Goal: Information Seeking & Learning: Learn about a topic

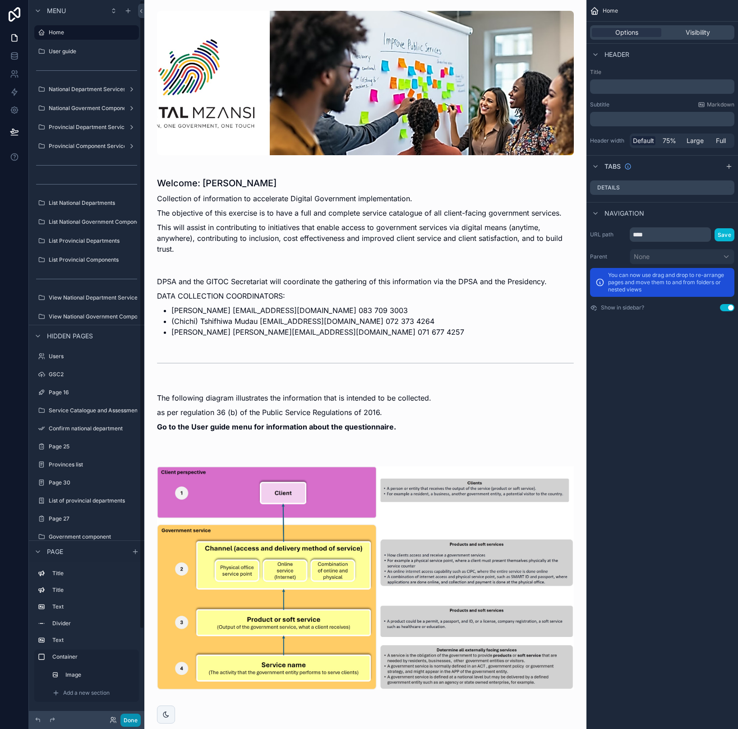
click at [129, 720] on button "Done" at bounding box center [130, 720] width 20 height 13
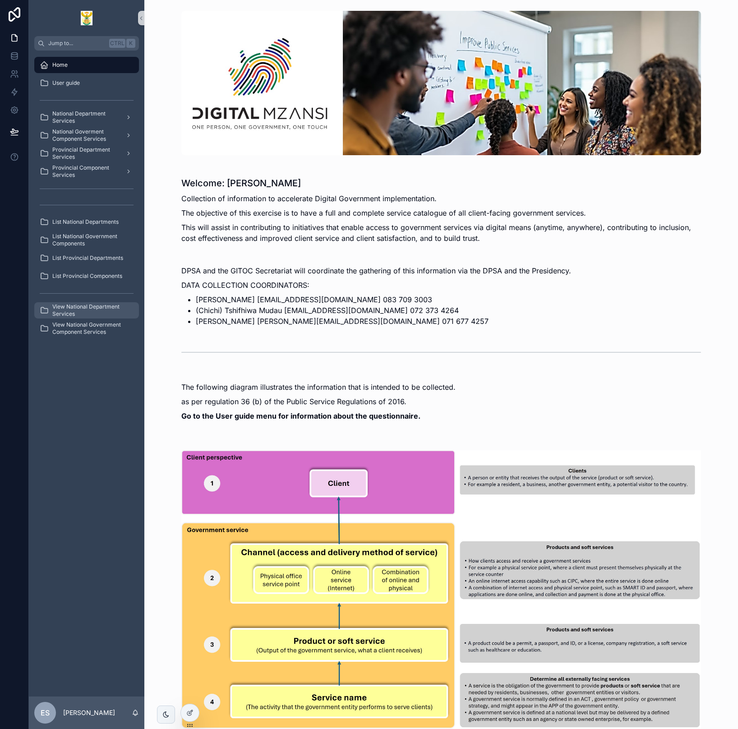
click at [85, 311] on span "View National Department Services" at bounding box center [91, 310] width 78 height 14
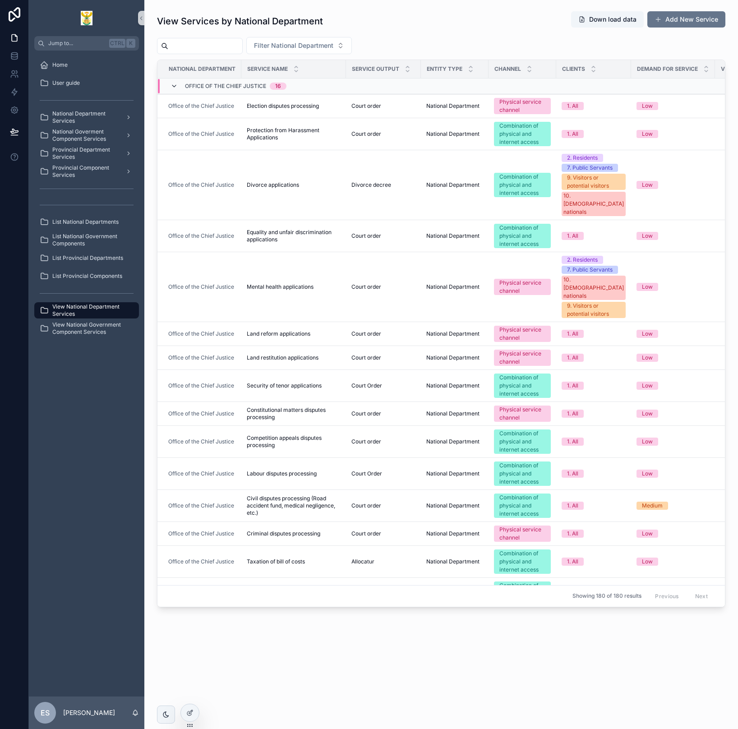
click at [173, 89] on icon "scrollable content" at bounding box center [174, 86] width 7 height 7
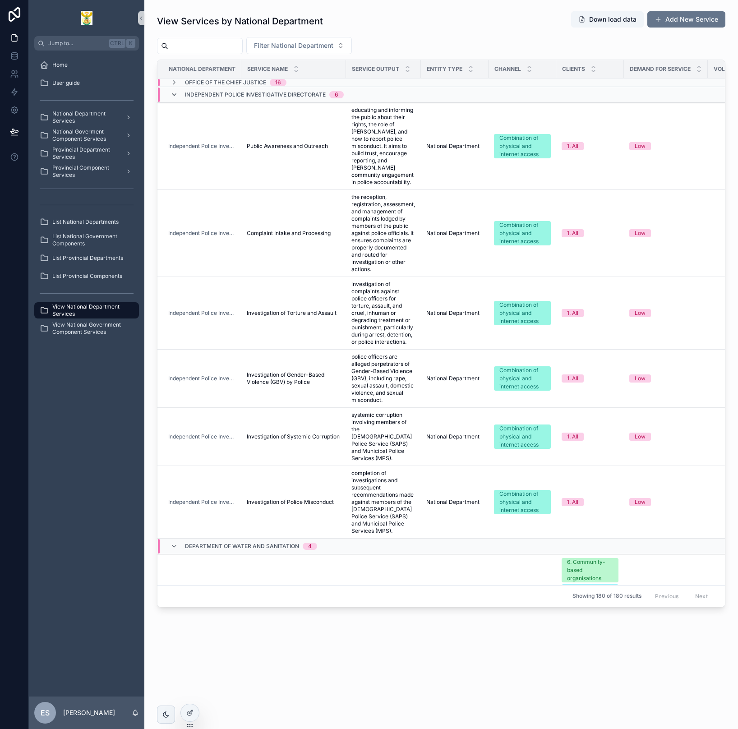
click at [174, 93] on icon "scrollable content" at bounding box center [174, 94] width 7 height 7
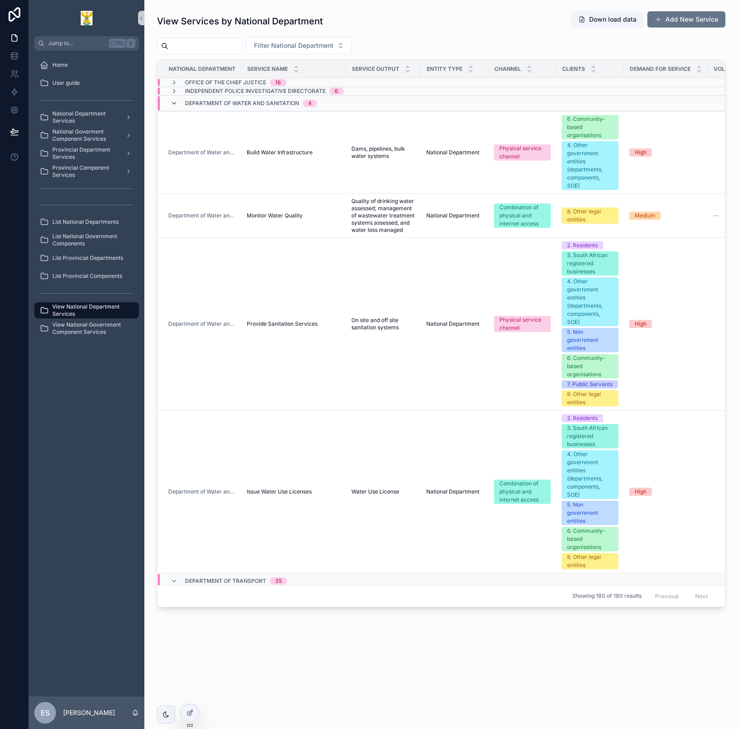
click at [175, 102] on icon "scrollable content" at bounding box center [174, 103] width 7 height 7
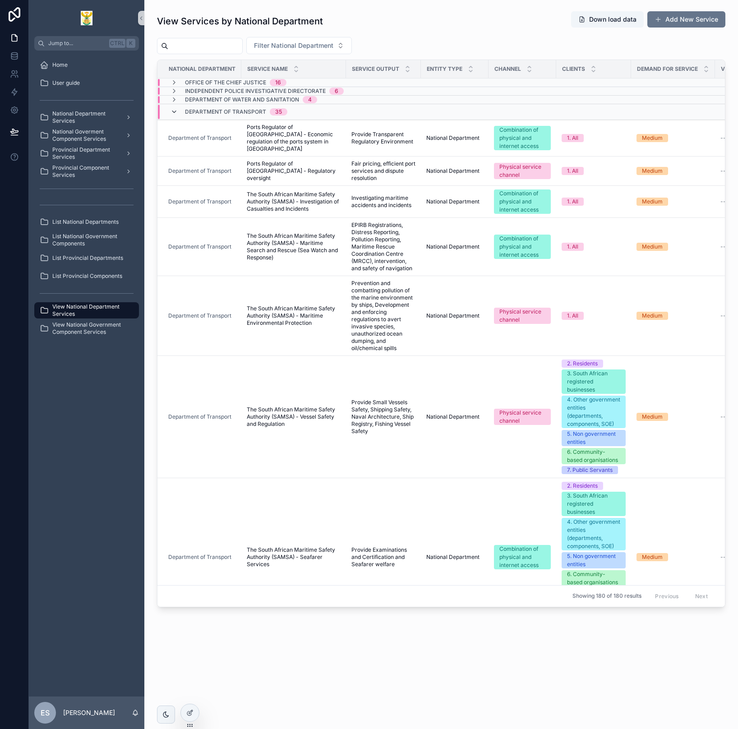
click at [175, 112] on icon "scrollable content" at bounding box center [174, 111] width 7 height 7
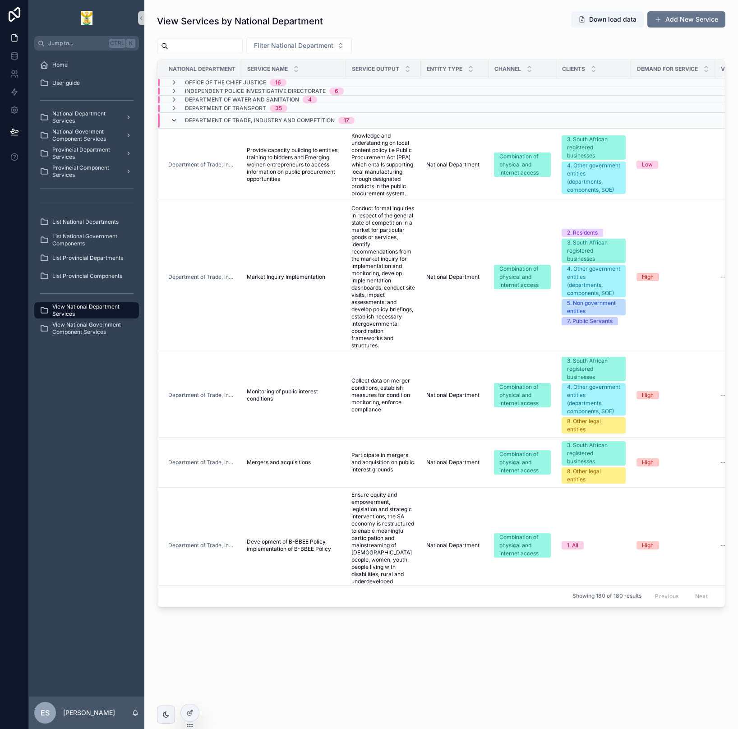
click at [176, 120] on icon "scrollable content" at bounding box center [174, 120] width 7 height 7
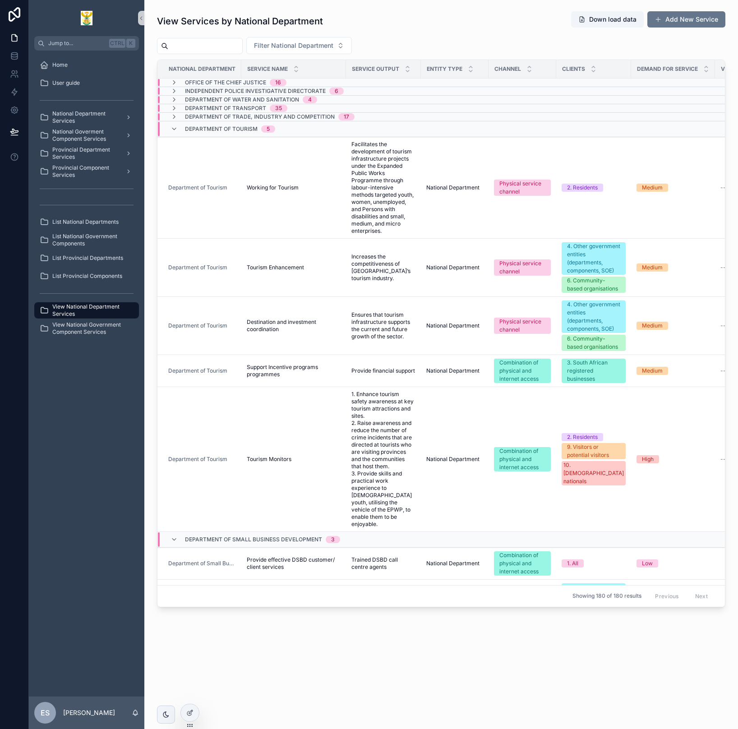
click at [175, 125] on div "Department of Tourism 5" at bounding box center [223, 129] width 105 height 14
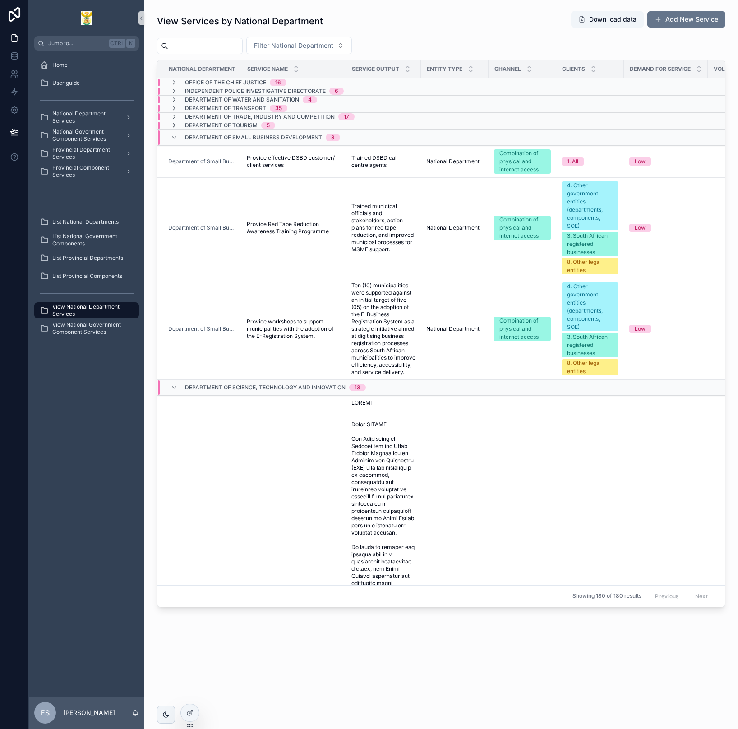
click at [172, 123] on icon "scrollable content" at bounding box center [174, 125] width 7 height 7
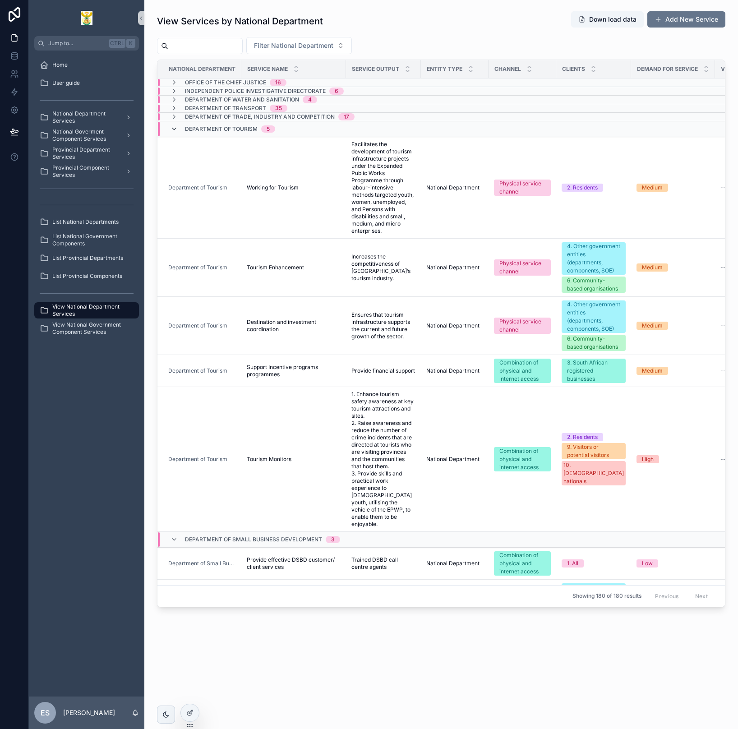
click at [173, 128] on icon "scrollable content" at bounding box center [174, 128] width 7 height 7
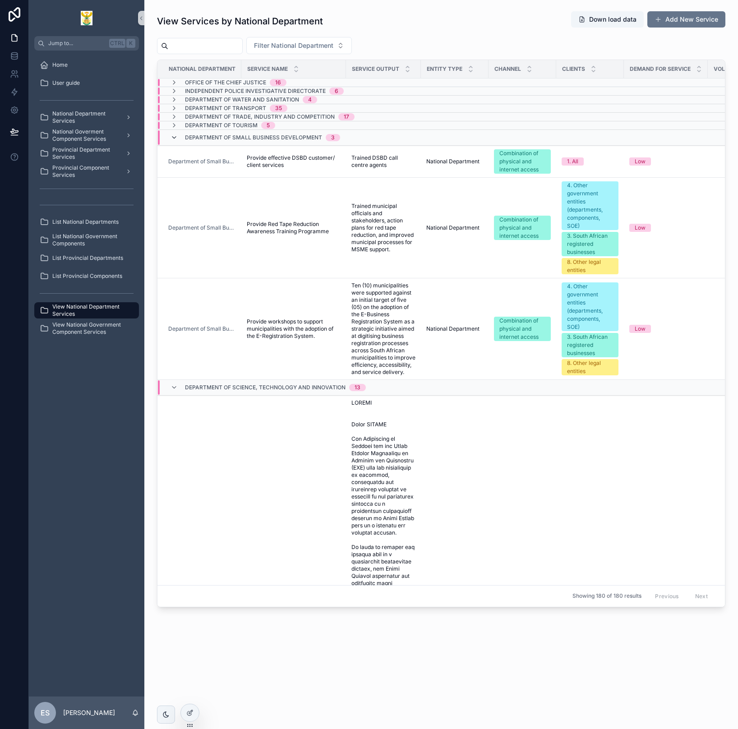
click at [175, 138] on icon "scrollable content" at bounding box center [174, 137] width 7 height 7
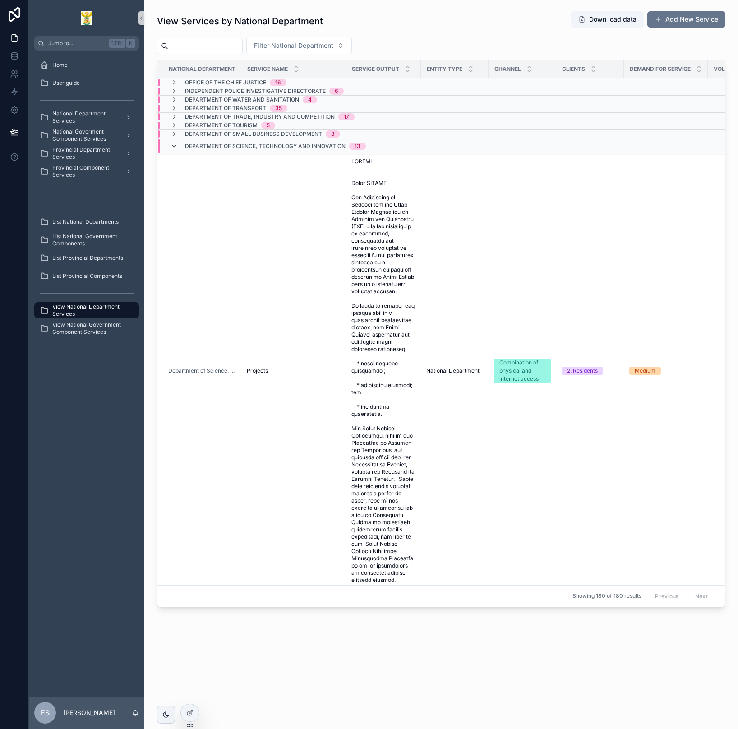
click at [173, 150] on span "scrollable content" at bounding box center [174, 146] width 7 height 7
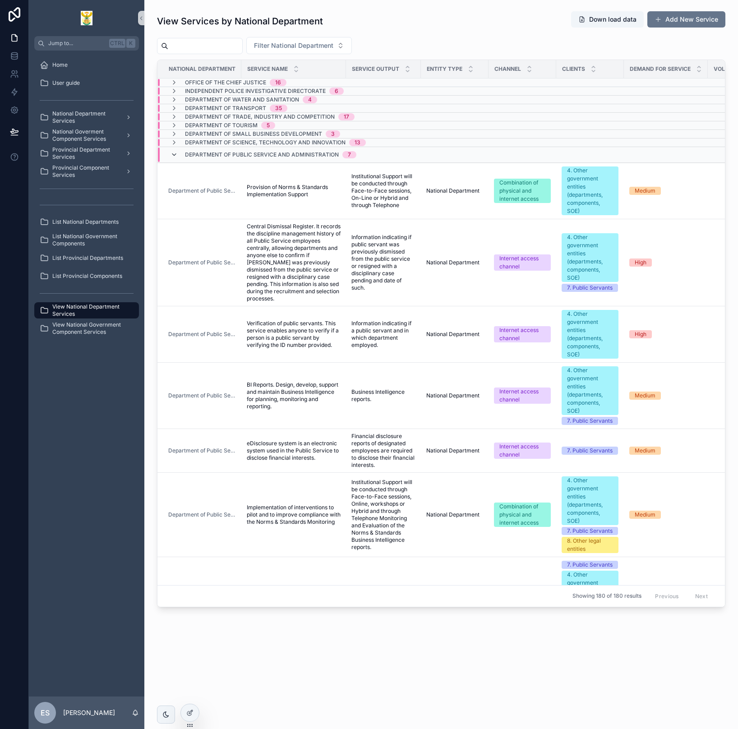
click at [176, 157] on icon "scrollable content" at bounding box center [174, 154] width 7 height 7
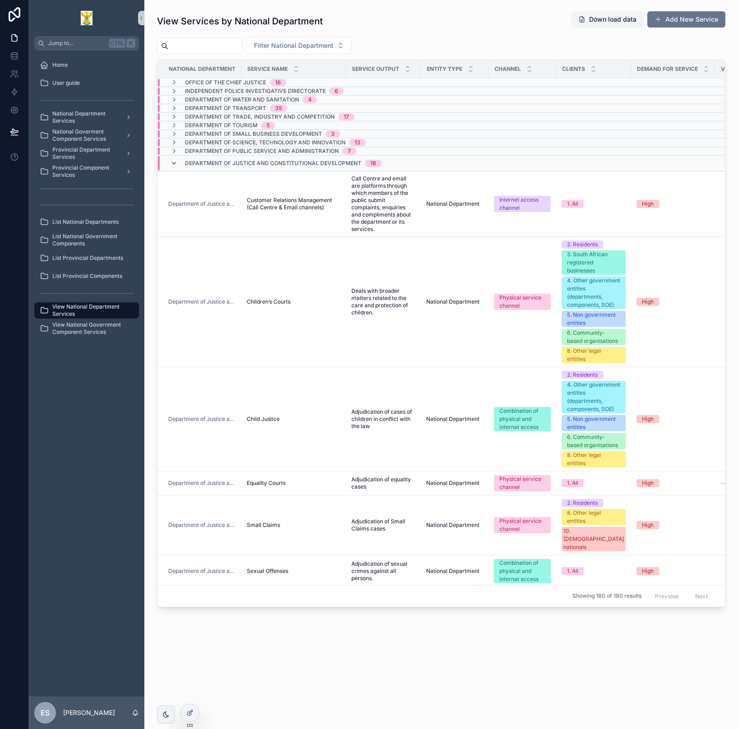
click at [176, 166] on icon "scrollable content" at bounding box center [174, 163] width 7 height 7
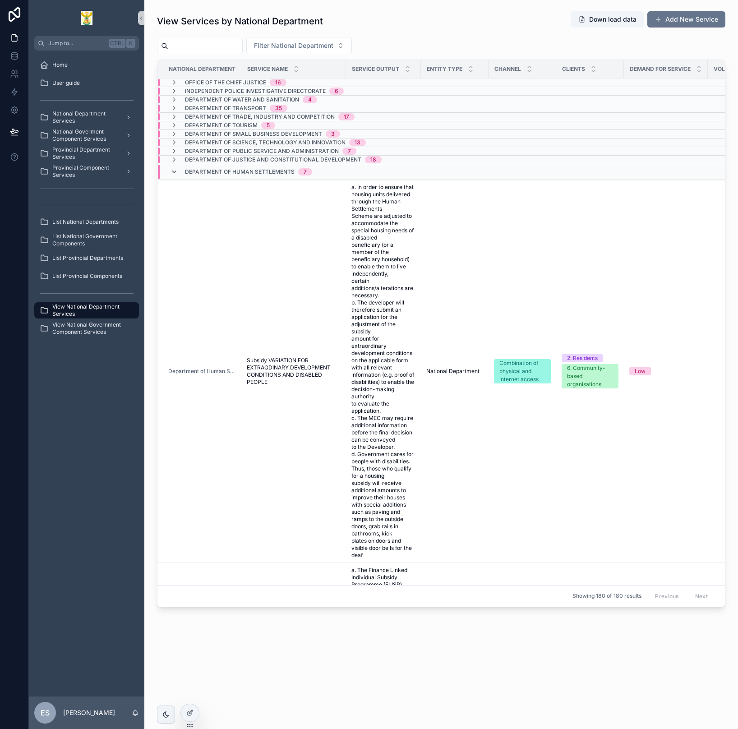
click at [176, 171] on icon "scrollable content" at bounding box center [174, 171] width 7 height 7
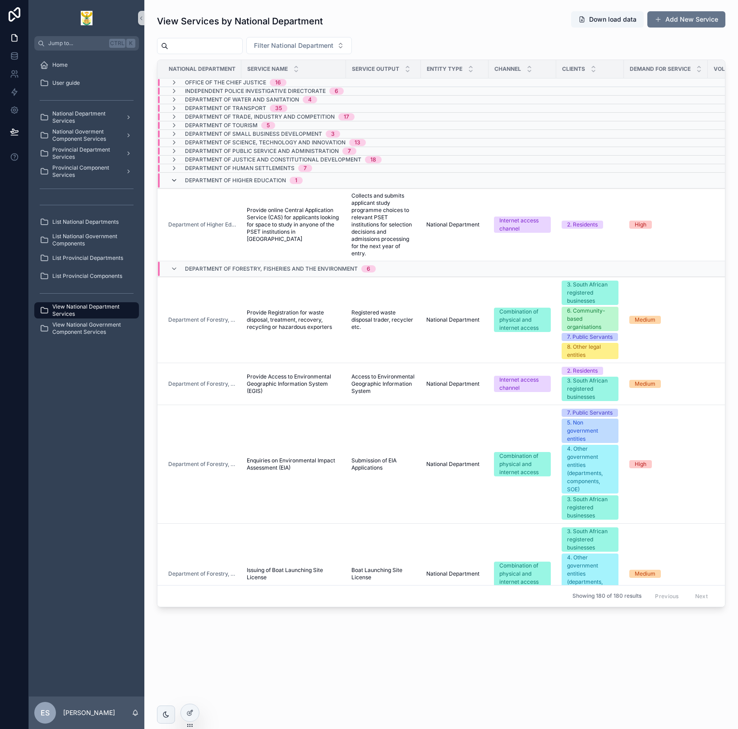
click at [175, 180] on icon "scrollable content" at bounding box center [174, 180] width 7 height 7
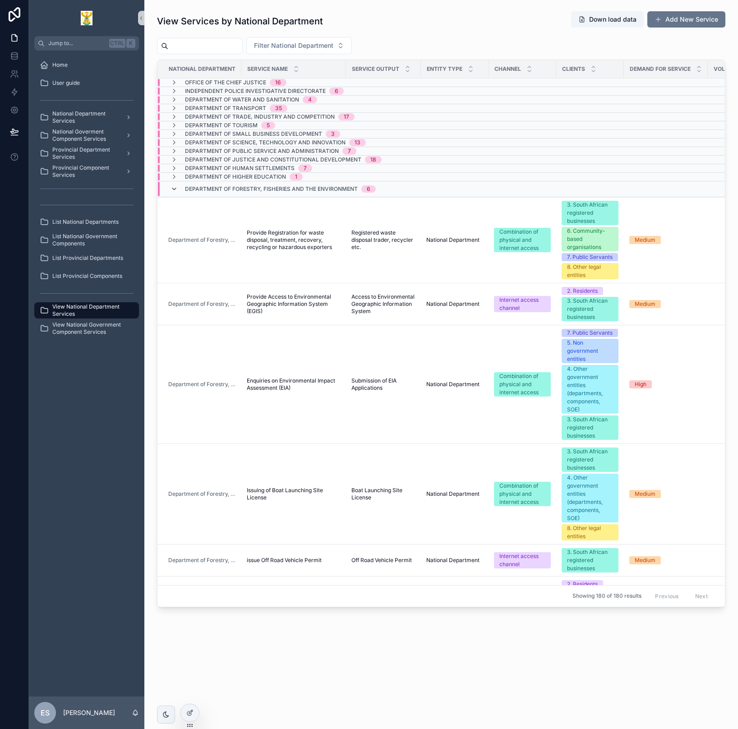
click at [175, 187] on icon "scrollable content" at bounding box center [174, 188] width 7 height 7
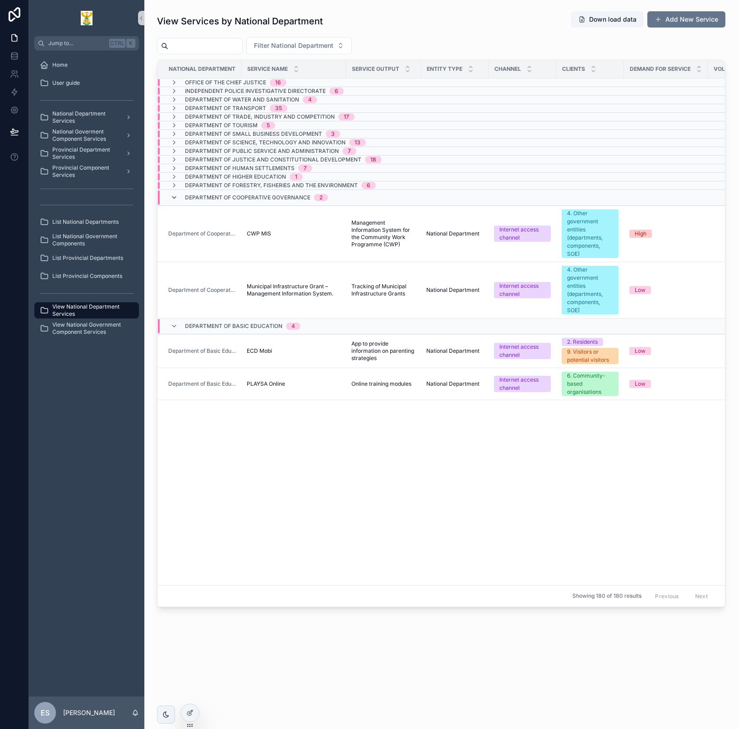
click at [175, 199] on icon "scrollable content" at bounding box center [174, 197] width 7 height 7
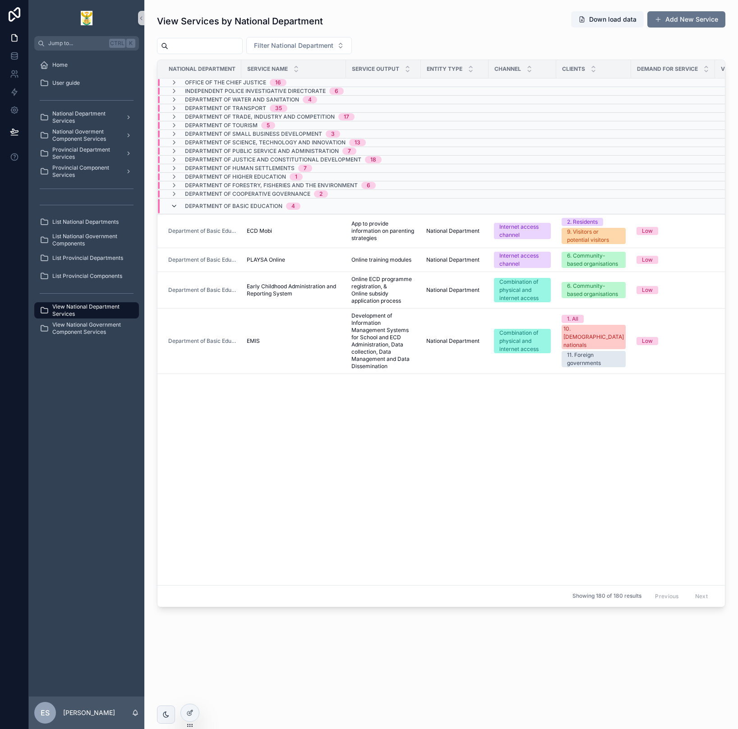
click at [176, 204] on icon "scrollable content" at bounding box center [174, 206] width 7 height 7
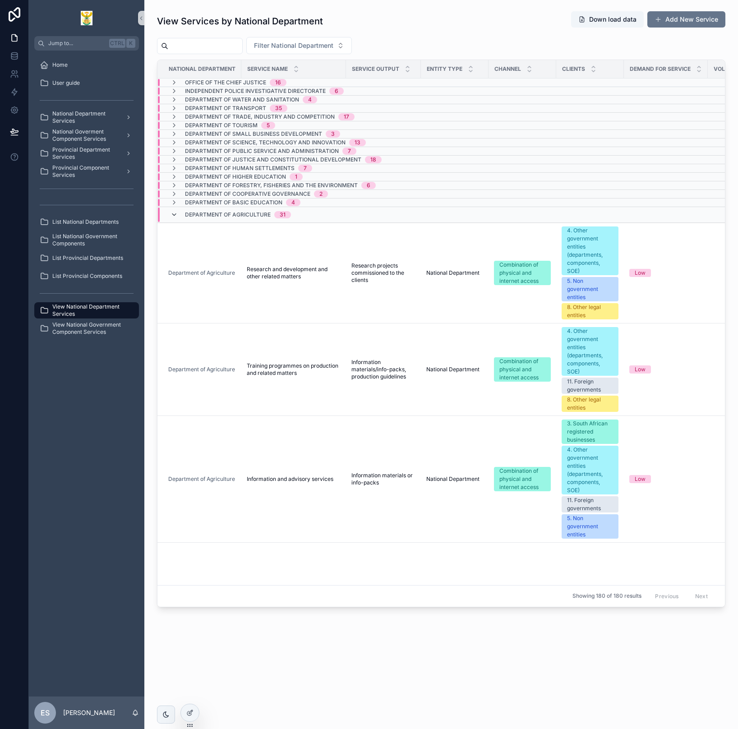
click at [176, 216] on icon "scrollable content" at bounding box center [174, 214] width 7 height 7
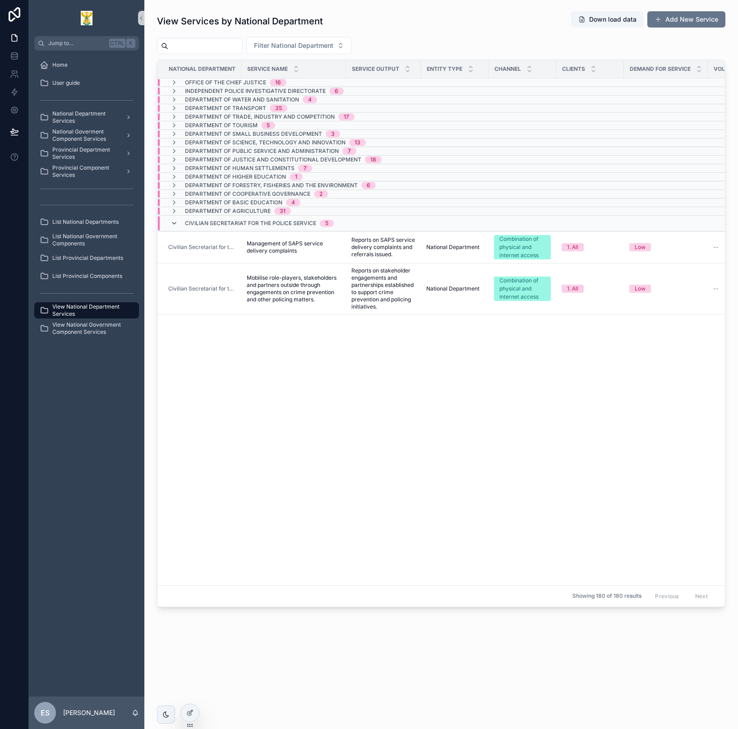
click at [175, 224] on icon "scrollable content" at bounding box center [174, 223] width 7 height 7
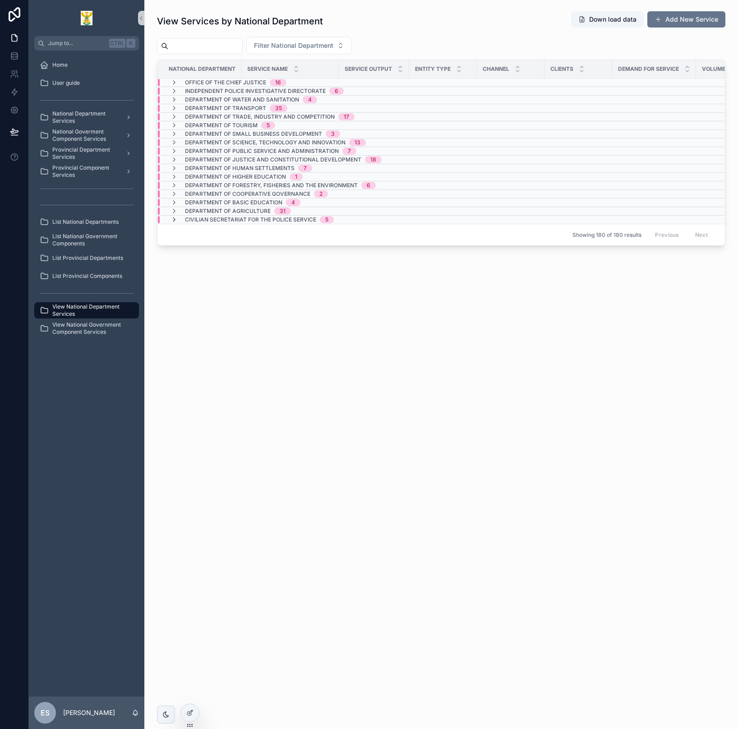
click at [172, 220] on icon "scrollable content" at bounding box center [174, 219] width 7 height 7
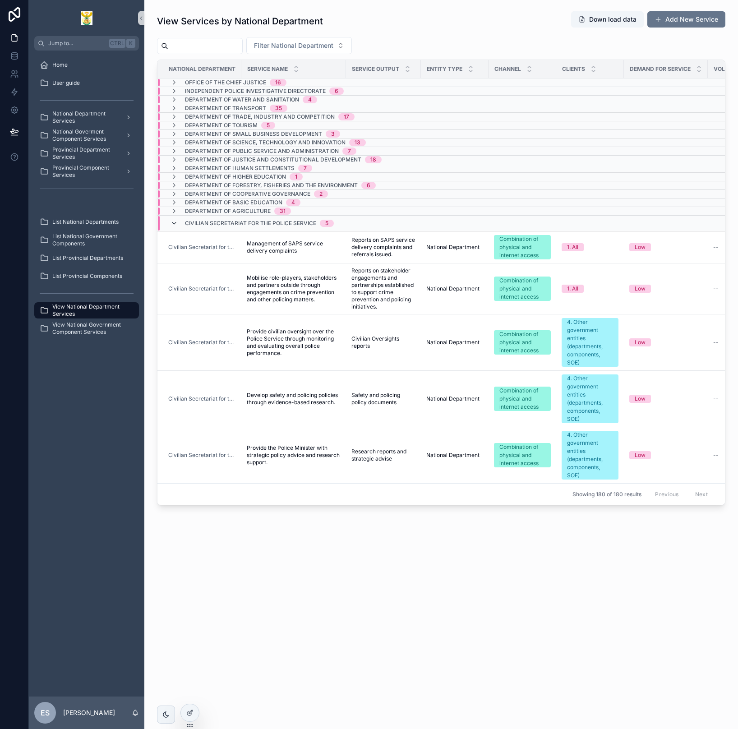
click at [174, 222] on icon "scrollable content" at bounding box center [174, 223] width 7 height 7
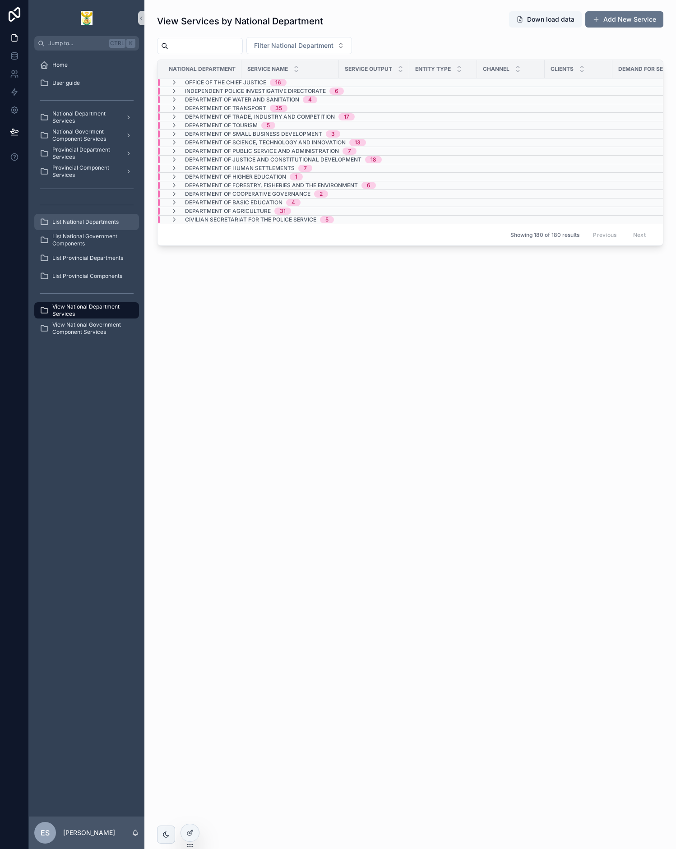
click at [92, 217] on div "List National Departments" at bounding box center [87, 222] width 94 height 14
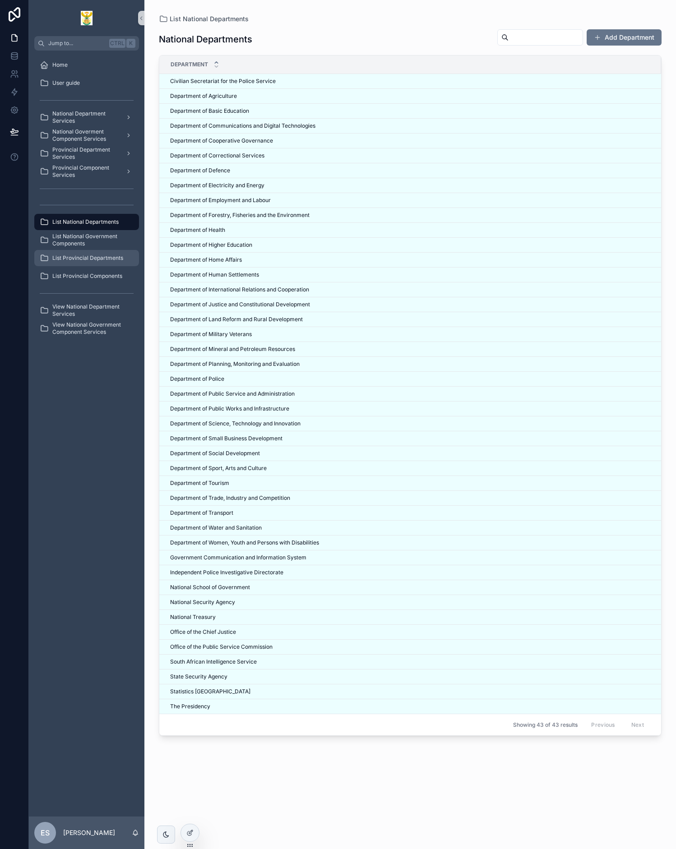
click at [108, 260] on span "List Provincial Departments" at bounding box center [87, 257] width 71 height 7
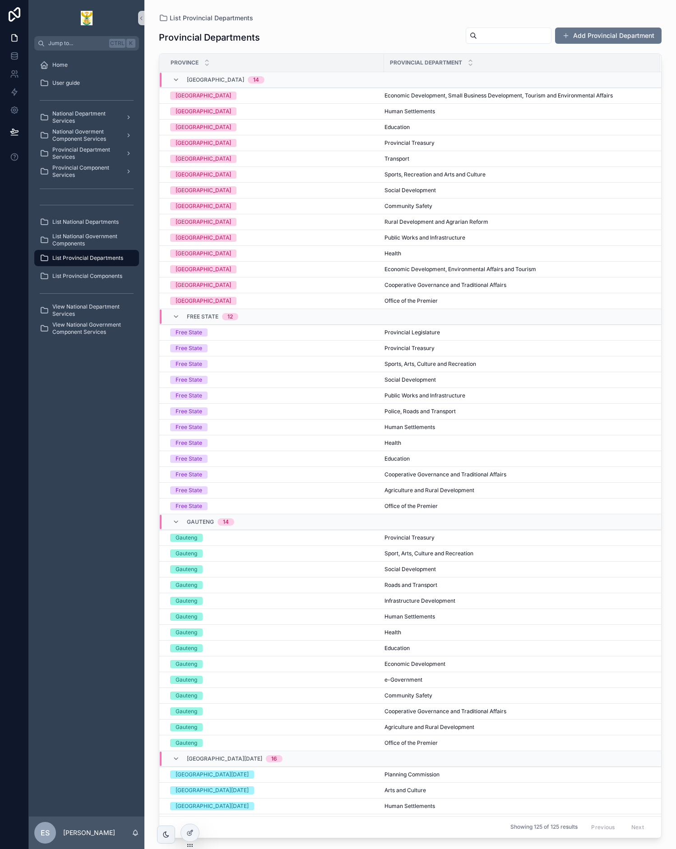
drag, startPoint x: 53, startPoint y: 378, endPoint x: 46, endPoint y: 373, distance: 8.7
click at [51, 378] on div "Home User guide National Department Services National Goverment Component Servi…" at bounding box center [86, 434] width 115 height 766
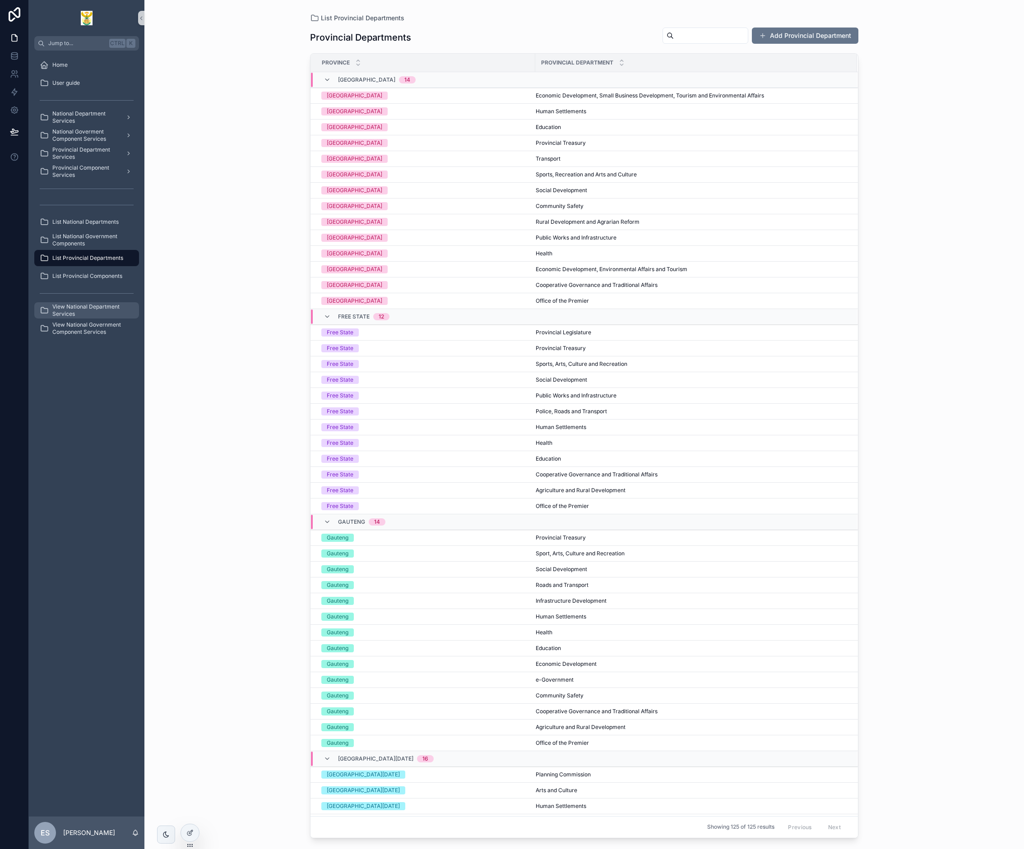
click at [88, 309] on span "View National Department Services" at bounding box center [91, 310] width 78 height 14
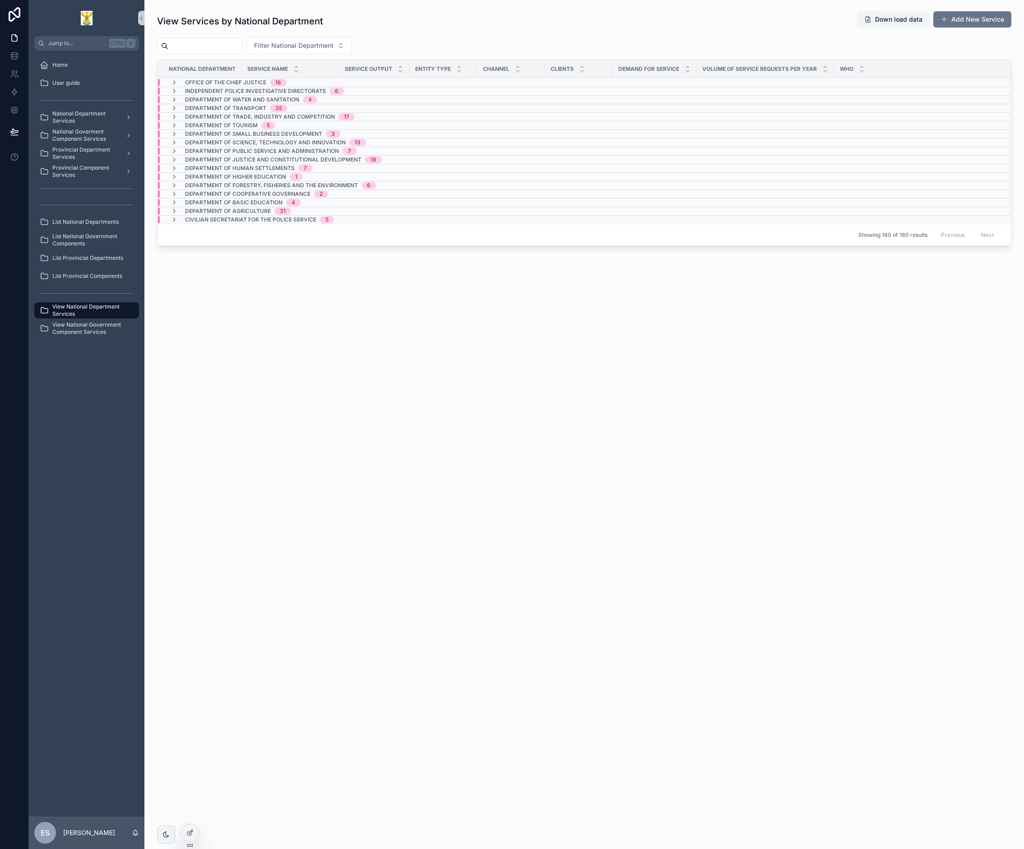
click at [492, 90] on td "scrollable content" at bounding box center [511, 91] width 68 height 9
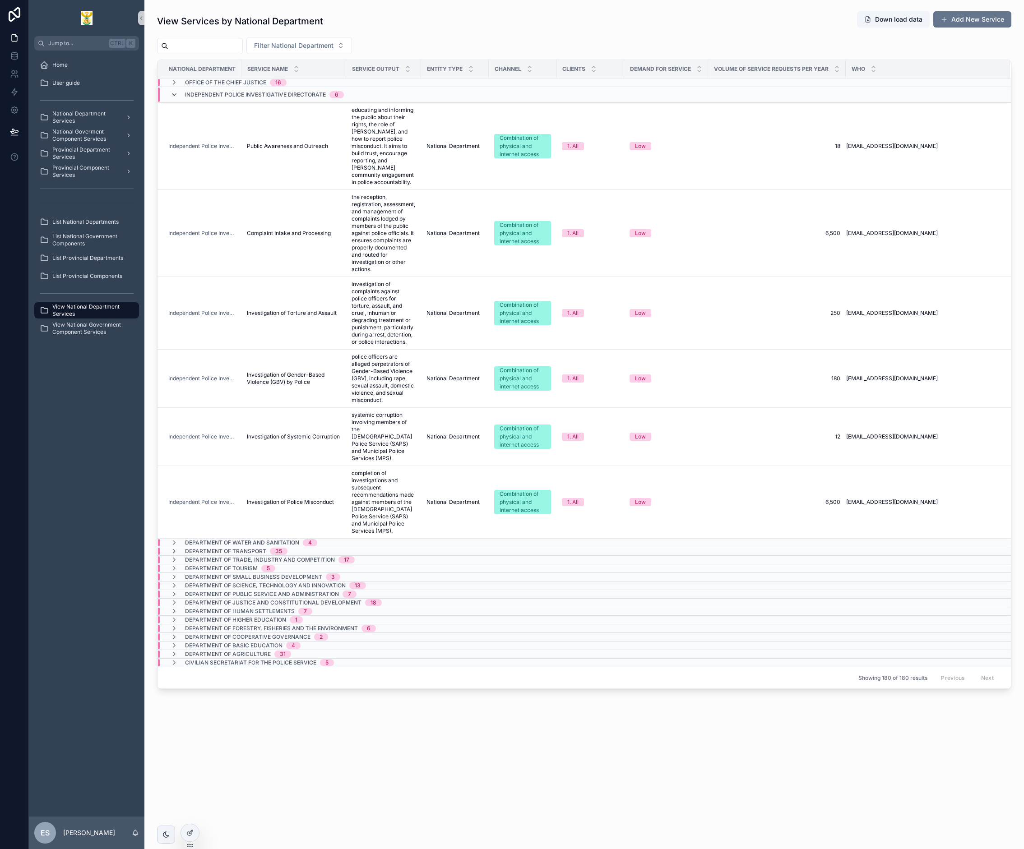
click at [175, 95] on icon "scrollable content" at bounding box center [174, 94] width 7 height 7
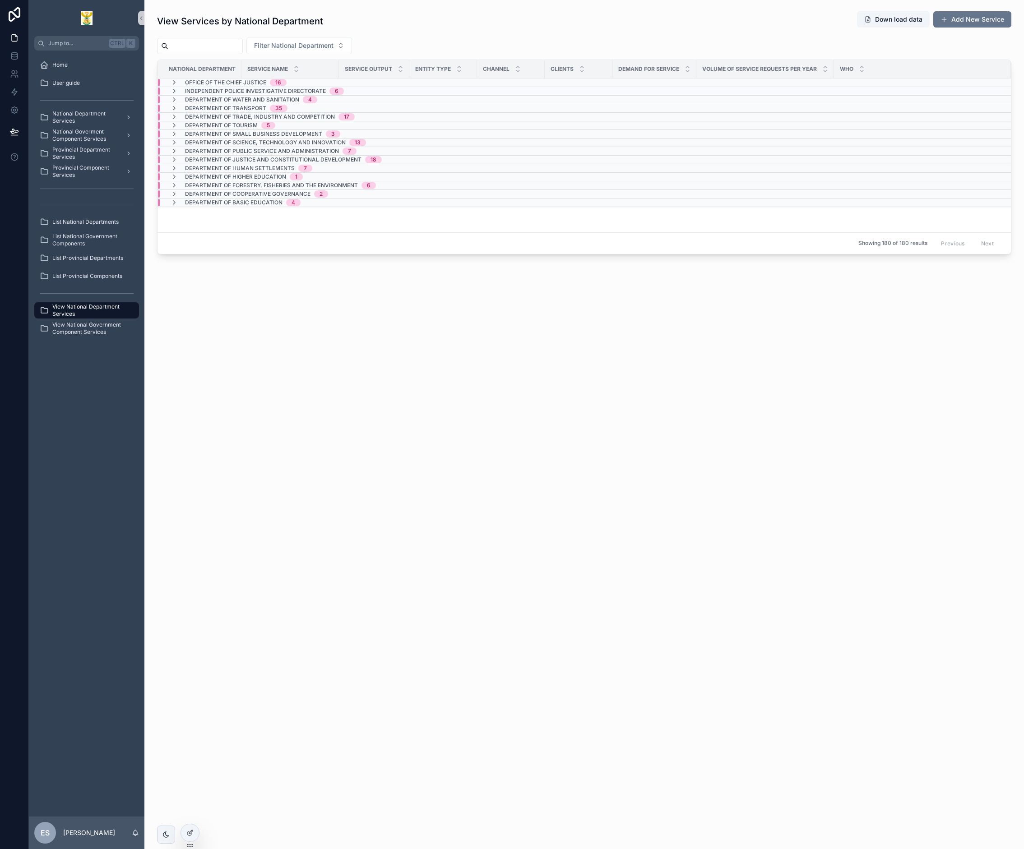
click at [89, 315] on span "View National Department Services" at bounding box center [91, 310] width 78 height 14
click at [173, 214] on icon "scrollable content" at bounding box center [174, 211] width 7 height 7
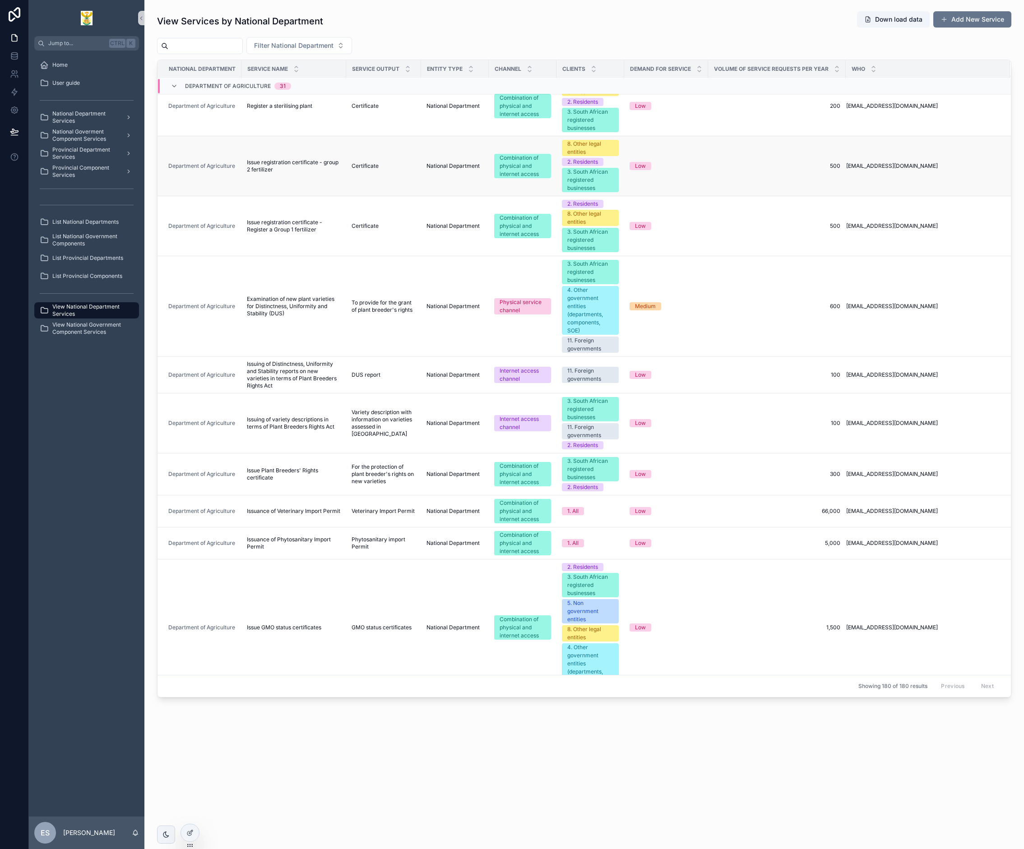
scroll to position [1256, 0]
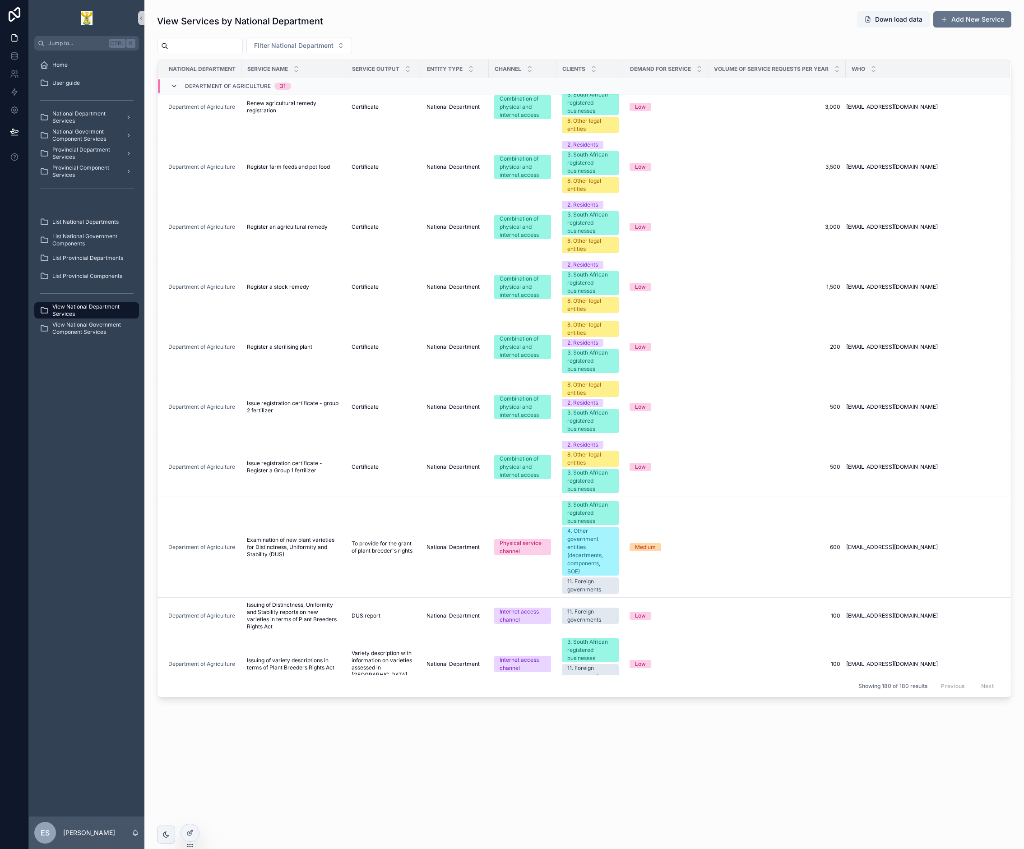
click at [174, 84] on icon "scrollable content" at bounding box center [174, 86] width 7 height 7
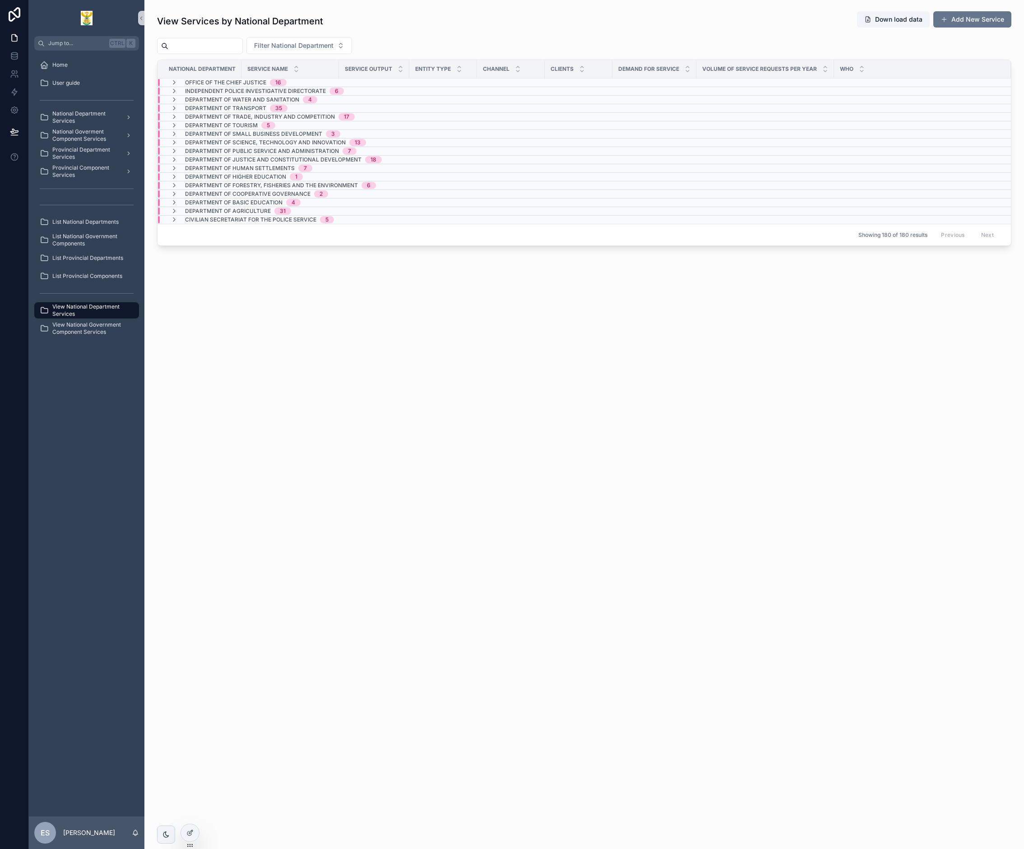
scroll to position [0, 0]
click at [173, 219] on icon "scrollable content" at bounding box center [174, 219] width 7 height 7
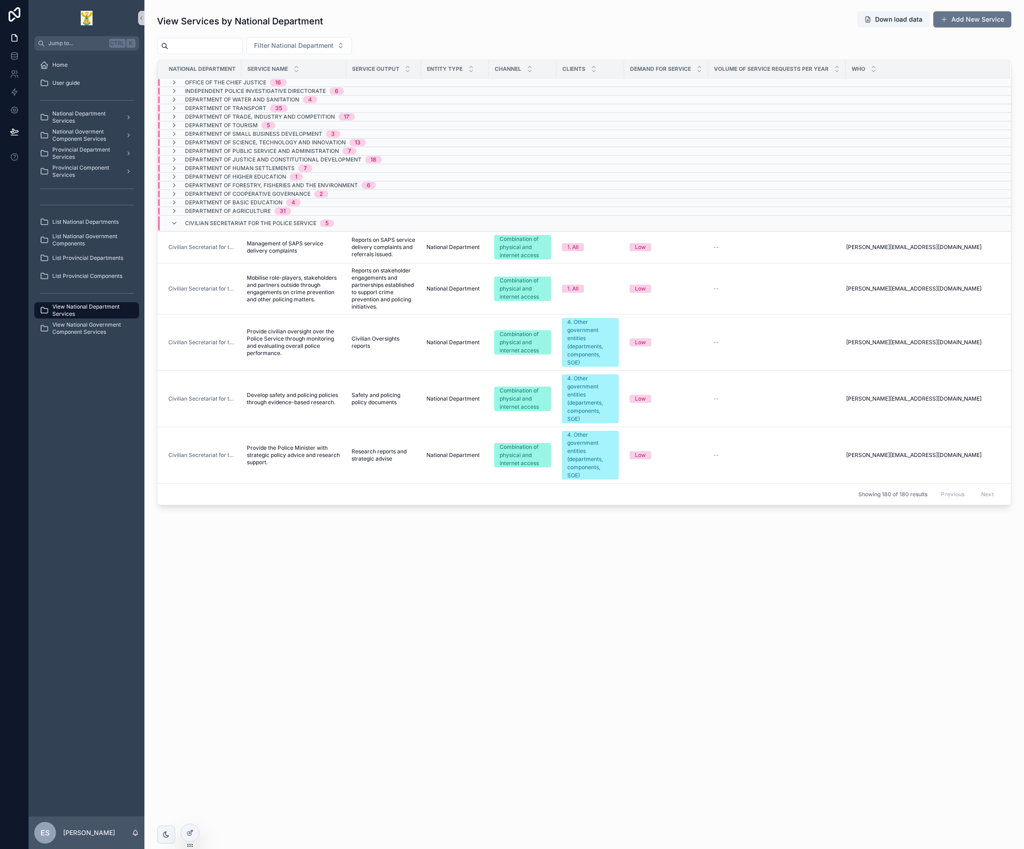
click at [173, 219] on div "Civilian Secretariat for the Police Service 5" at bounding box center [252, 223] width 163 height 14
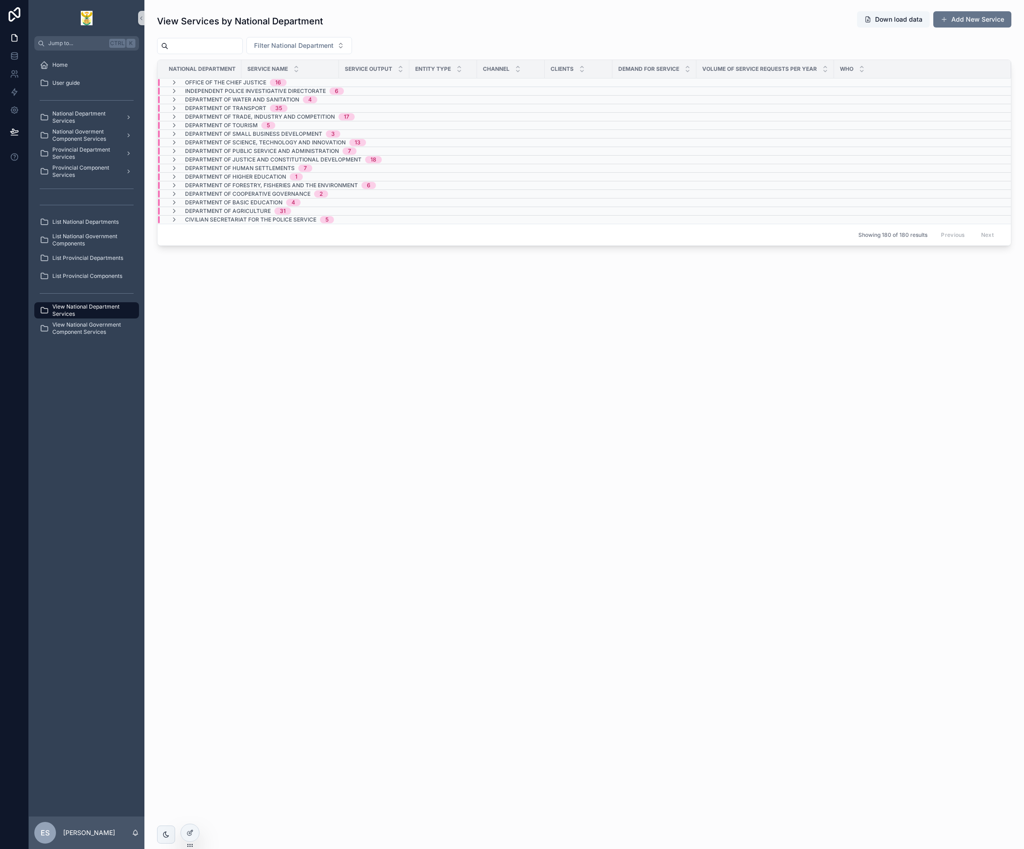
click at [343, 419] on div "View Services by National Department Down load data Add New Service Filter Nati…" at bounding box center [583, 424] width 879 height 849
